Goal: Task Accomplishment & Management: Use online tool/utility

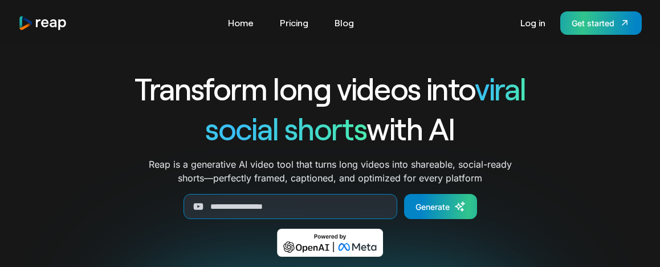
click at [611, 26] on div "Get started" at bounding box center [593, 23] width 43 height 12
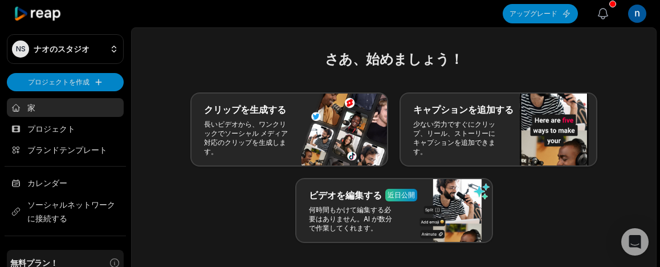
click at [602, 18] on icon "button" at bounding box center [604, 14] width 10 height 10
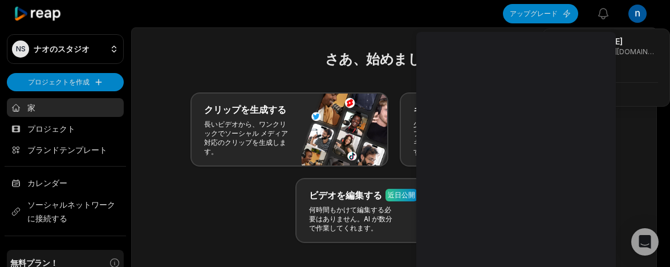
click at [635, 15] on html "NS ナオのスタジオ プロジェクトを作成 家 プロジェクト ブランドテンプレート カレンダー ソーシャルネットワークに接続する 無料 プラン！ 残り60 分 …" at bounding box center [335, 133] width 670 height 267
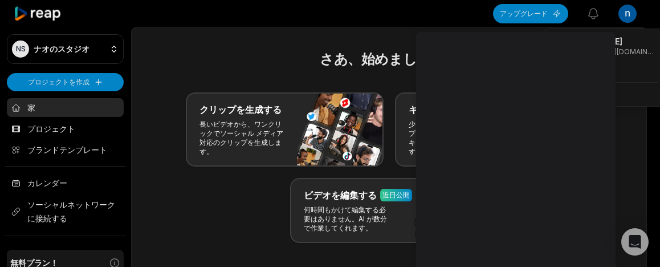
click at [635, 15] on html "NS ナオのスタジオ プロジェクトを作成 家 プロジェクト ブランドテンプレート カレンダー ソーシャルネットワークに接続する 無料 プラン！ 残り60 分 …" at bounding box center [330, 133] width 660 height 267
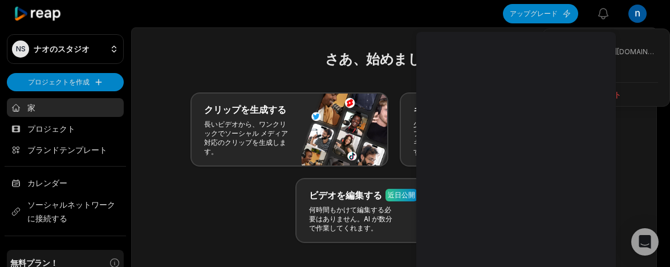
click at [344, 102] on html "NS ナオのスタジオ プロジェクトを作成 家 プロジェクト ブランドテンプレート カレンダー ソーシャルネットワークに接続する 無料 プラン！ 残り60 分 …" at bounding box center [335, 133] width 670 height 267
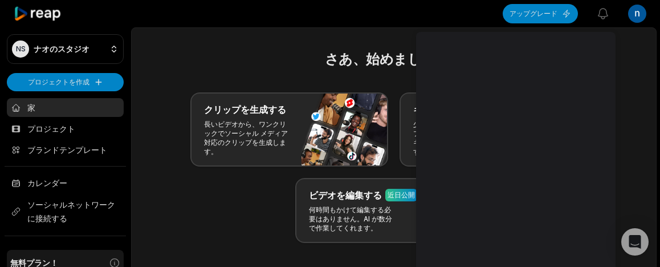
click at [635, 67] on h2 "さあ、始めましょう！" at bounding box center [393, 59] width 497 height 21
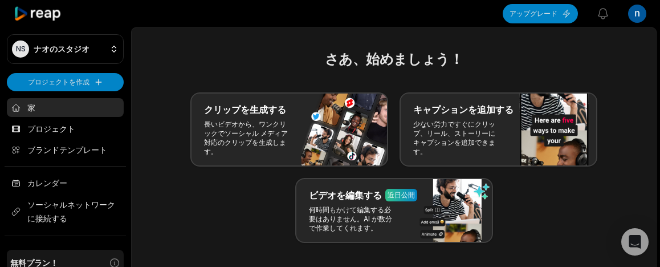
click at [641, 11] on html "NS ナオのスタジオ プロジェクトを作成 家 プロジェクト ブランドテンプレート カレンダー ソーシャルネットワークに接続する 無料 プラン！ 残り60 分 …" at bounding box center [330, 133] width 660 height 267
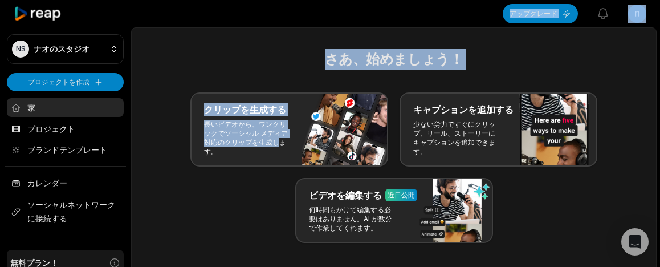
drag, startPoint x: 126, startPoint y: 79, endPoint x: 133, endPoint y: 245, distance: 166.1
click at [133, 245] on html "NS ナオのスタジオ プロジェクトを作成 家 プロジェクト ブランドテンプレート カレンダー ソーシャルネットワークに接続する 無料 プラン！ 残り60 分 …" at bounding box center [330, 133] width 660 height 267
click at [597, 14] on icon "button" at bounding box center [604, 14] width 14 height 14
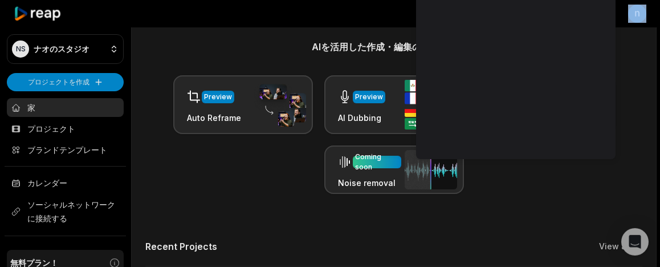
scroll to position [274, 0]
